Goal: Transaction & Acquisition: Purchase product/service

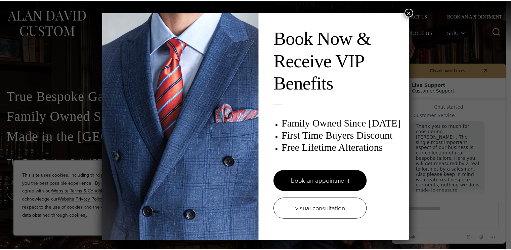
scroll to position [8, 0]
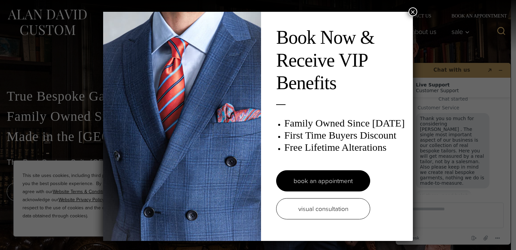
click at [411, 10] on button "×" at bounding box center [412, 11] width 9 height 9
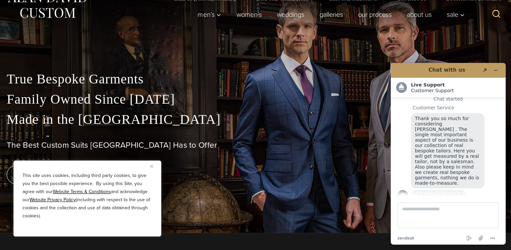
scroll to position [13, 0]
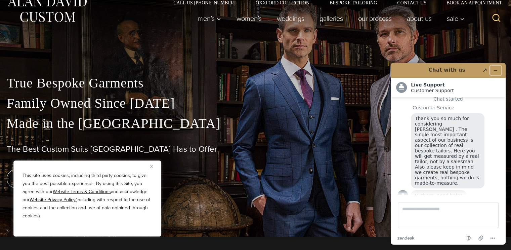
click at [497, 69] on icon "Minimize widget" at bounding box center [495, 70] width 5 height 5
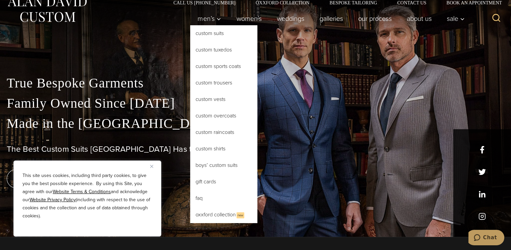
click at [207, 30] on link "Custom Suits" at bounding box center [223, 33] width 67 height 16
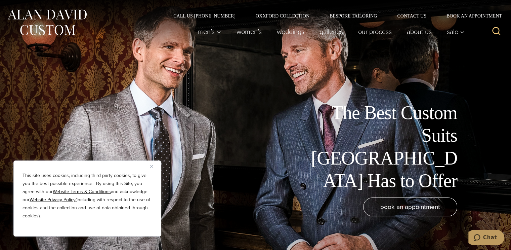
click at [150, 167] on img "Close" at bounding box center [151, 166] width 3 height 3
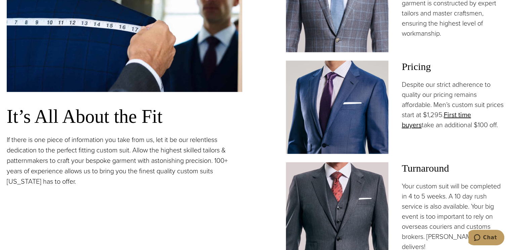
scroll to position [537, 0]
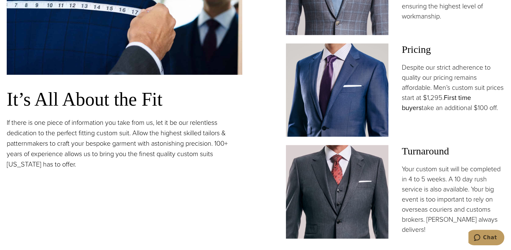
click at [471, 98] on link "First time buyers" at bounding box center [436, 102] width 69 height 20
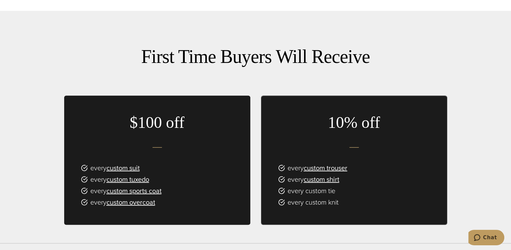
scroll to position [369, 0]
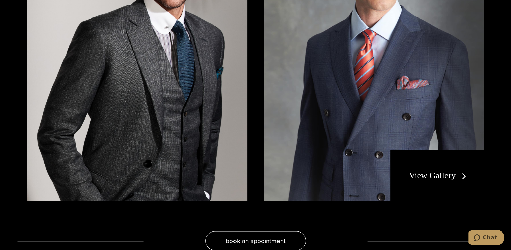
scroll to position [1243, 0]
